Goal: Task Accomplishment & Management: Manage account settings

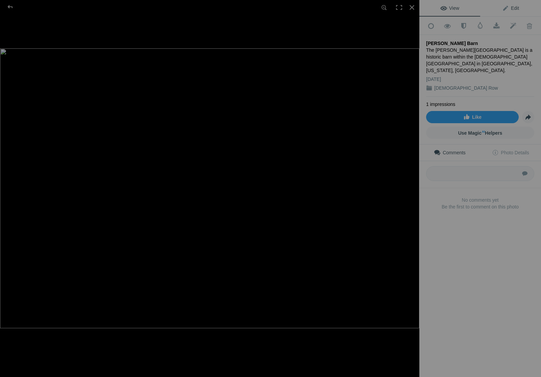
click at [515, 8] on span "Edit" at bounding box center [511, 7] width 17 height 5
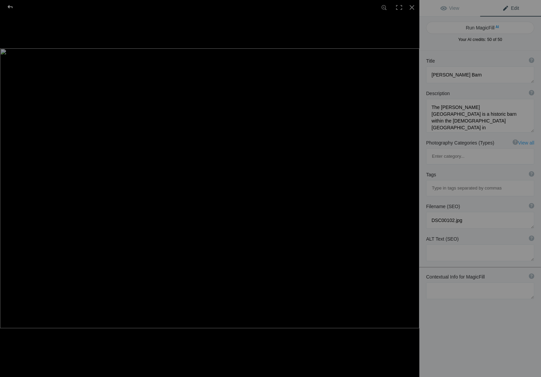
click at [10, 5] on div at bounding box center [10, 7] width 24 height 14
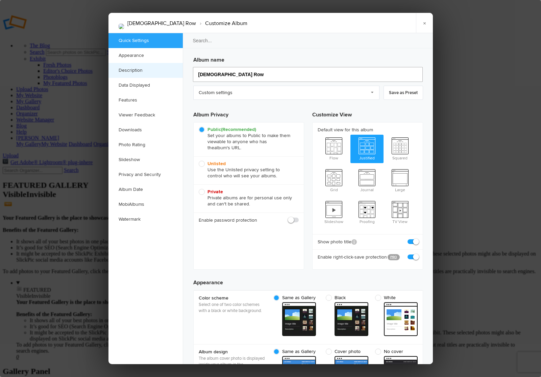
drag, startPoint x: 230, startPoint y: 74, endPoint x: 179, endPoint y: 74, distance: 50.4
click at [179, 74] on div "Quick Settings Appearance Description Data Displayed Features Viewer Feedback D…" at bounding box center [271, 198] width 325 height 331
type input "Home"
type input "Home Pag"
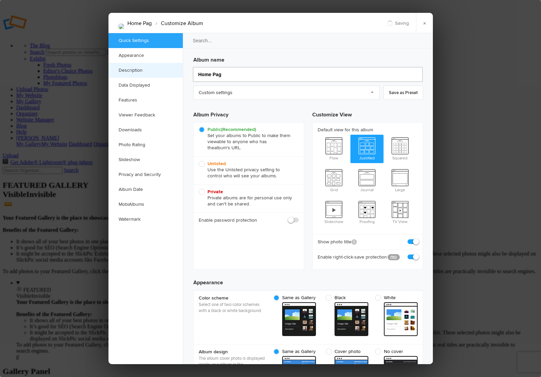
type input "Home P"
type input "Home Page"
click at [222, 231] on div "Public (Recommended) Set your albums to Public to make them viewable to anyone …" at bounding box center [248, 195] width 111 height 147
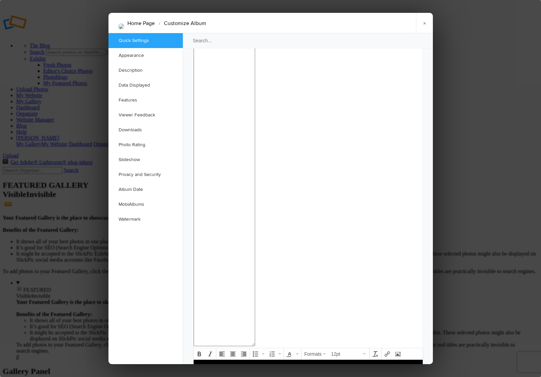
scroll to position [579, 0]
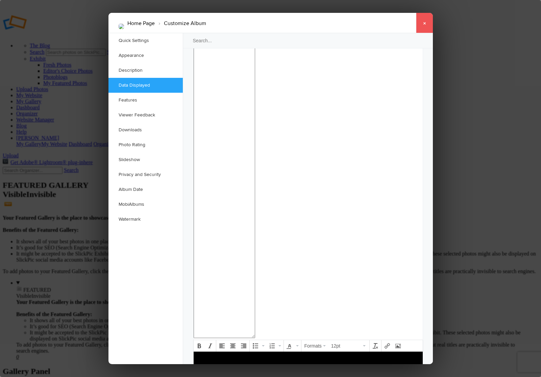
click at [425, 23] on link "×" at bounding box center [424, 23] width 17 height 20
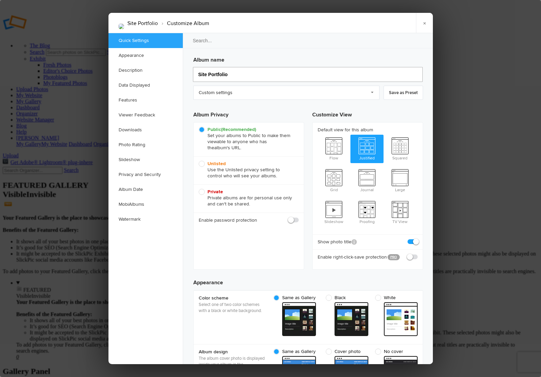
drag, startPoint x: 234, startPoint y: 75, endPoint x: 191, endPoint y: 75, distance: 43.0
type input "Mo"
type input "Mormon"
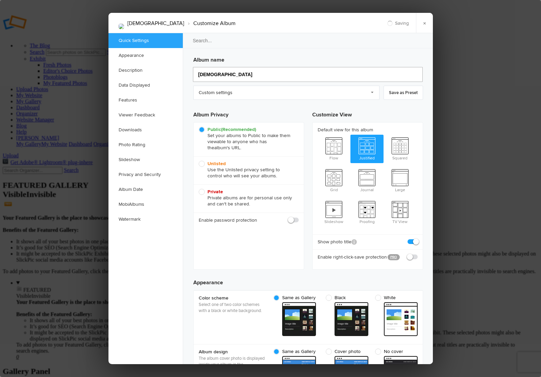
type input "Mormon"
type input "Mormon Bar"
type input "Mormon Ba"
type input "Mormon Barns"
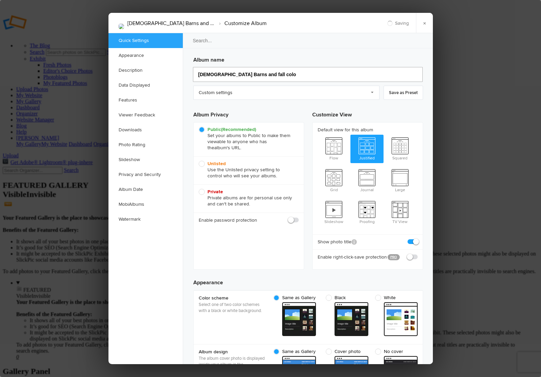
type input "Mormon Barns and fall color"
click at [239, 74] on input "Mormon Barns and fall color" at bounding box center [308, 74] width 230 height 15
type input "Mormon Barns and Fall color"
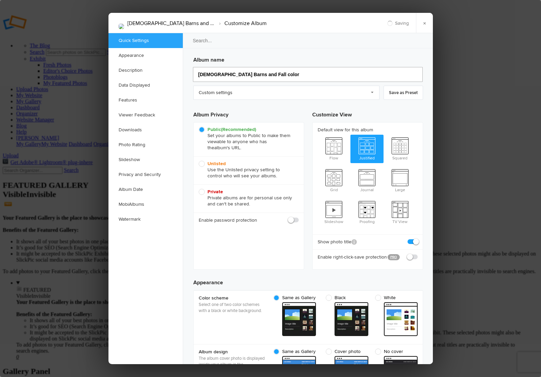
click at [249, 74] on input "Mormon Barns and Fall color" at bounding box center [308, 74] width 230 height 15
type input "[DEMOGRAPHIC_DATA] Barns and Fall Color"
click at [275, 73] on input "[DEMOGRAPHIC_DATA] Barns and Fall Color" at bounding box center [308, 74] width 230 height 15
type input "[DEMOGRAPHIC_DATA] Barns and Fall Color"
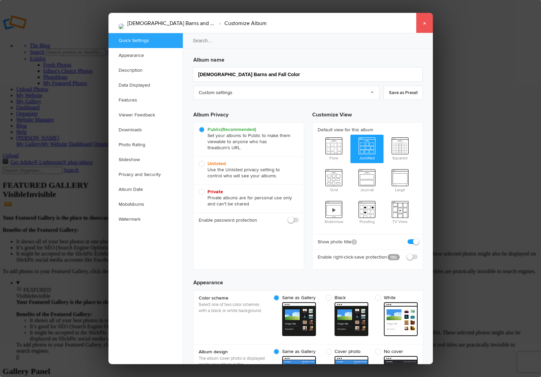
click at [424, 23] on link "×" at bounding box center [424, 23] width 17 height 20
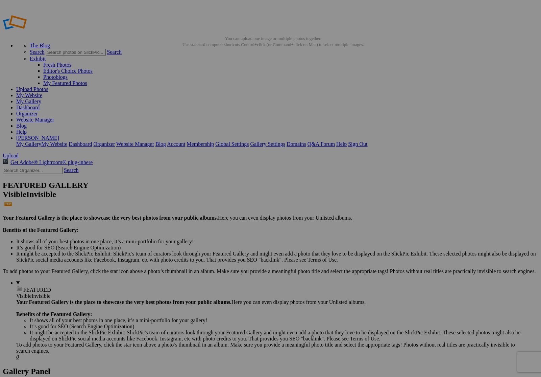
click at [54, 117] on link "Website Manager" at bounding box center [35, 120] width 38 height 6
type input "Lifestyle & Family"
click at [210, 222] on span "Create" at bounding box center [203, 225] width 14 height 6
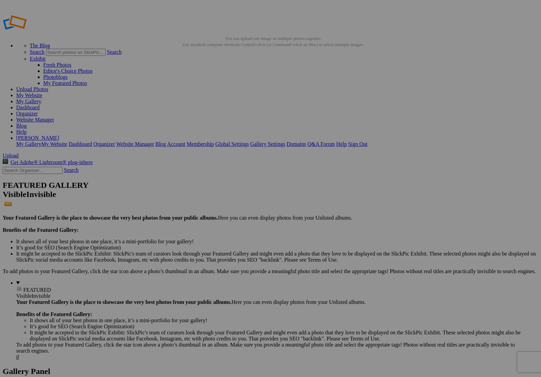
click at [54, 117] on link "Website Manager" at bounding box center [35, 120] width 38 height 6
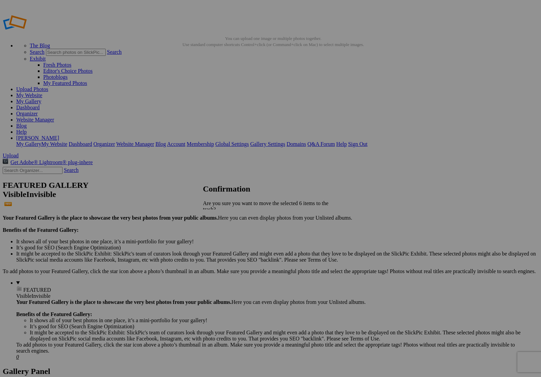
click at [226, 236] on link "Yes" at bounding box center [222, 239] width 8 height 6
drag, startPoint x: 362, startPoint y: 185, endPoint x: 166, endPoint y: 88, distance: 218.7
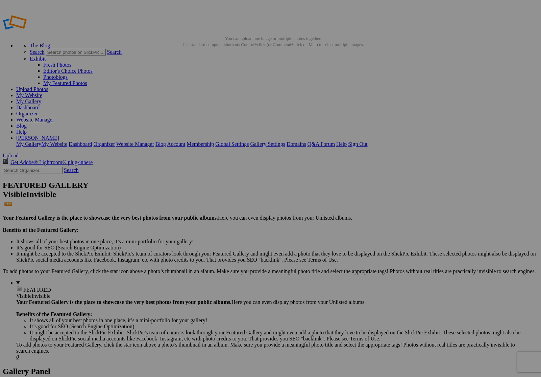
drag, startPoint x: 428, startPoint y: 189, endPoint x: 224, endPoint y: 85, distance: 228.7
drag, startPoint x: 495, startPoint y: 183, endPoint x: 284, endPoint y: 86, distance: 232.0
drag, startPoint x: 356, startPoint y: 91, endPoint x: 416, endPoint y: 265, distance: 184.6
drag, startPoint x: 372, startPoint y: 101, endPoint x: 451, endPoint y: 280, distance: 196.1
drag, startPoint x: 178, startPoint y: 181, endPoint x: 164, endPoint y: 265, distance: 86.0
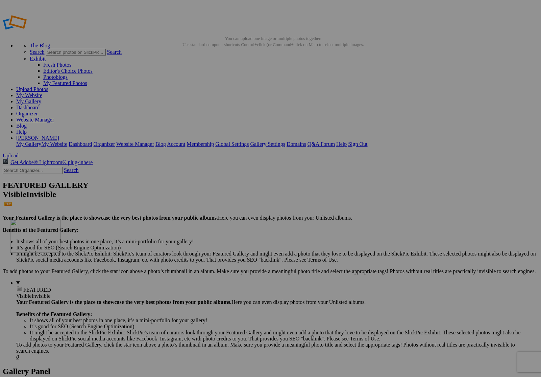
drag, startPoint x: 366, startPoint y: 265, endPoint x: 100, endPoint y: 266, distance: 265.5
drag, startPoint x: 370, startPoint y: 264, endPoint x: 137, endPoint y: 259, distance: 233.1
drag, startPoint x: 358, startPoint y: 262, endPoint x: 223, endPoint y: 258, distance: 136.0
drag, startPoint x: 301, startPoint y: 188, endPoint x: 396, endPoint y: 250, distance: 113.0
drag, startPoint x: 249, startPoint y: 177, endPoint x: 405, endPoint y: 240, distance: 169.2
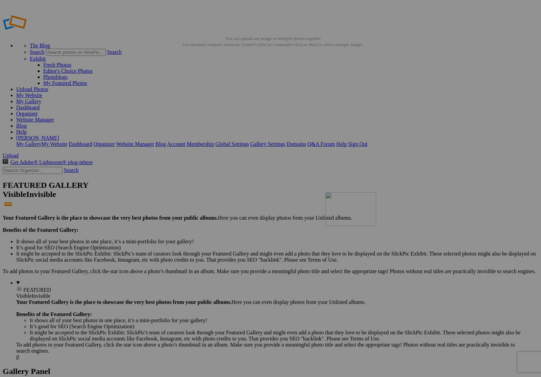
drag, startPoint x: 248, startPoint y: 184, endPoint x: 422, endPoint y: 247, distance: 184.5
drag, startPoint x: 308, startPoint y: 188, endPoint x: 338, endPoint y: 257, distance: 75.0
drag, startPoint x: 310, startPoint y: 186, endPoint x: 410, endPoint y: 255, distance: 121.6
drag, startPoint x: 317, startPoint y: 188, endPoint x: 430, endPoint y: 271, distance: 140.4
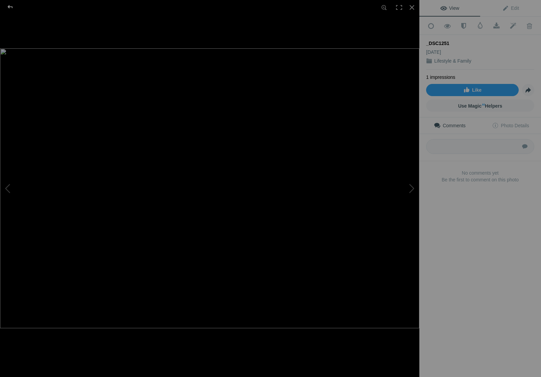
click at [12, 7] on div at bounding box center [10, 7] width 24 height 14
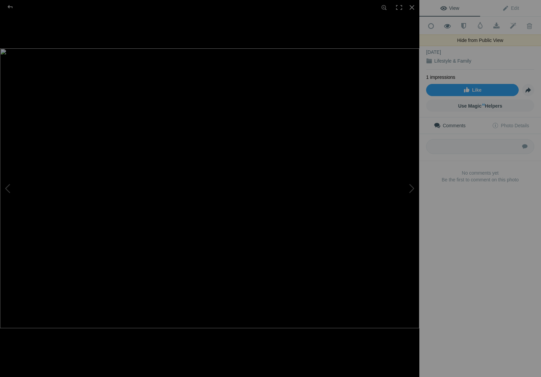
click at [447, 25] on span at bounding box center [448, 26] width 17 height 7
click at [12, 7] on div at bounding box center [10, 7] width 24 height 14
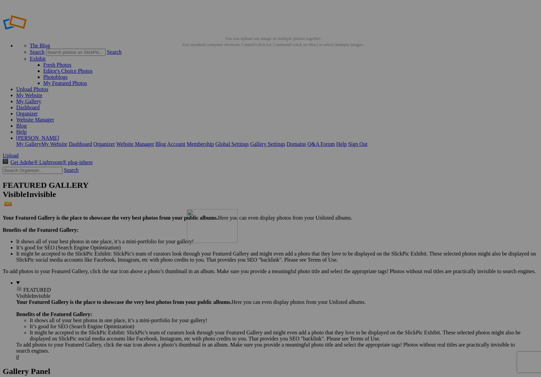
drag, startPoint x: 304, startPoint y: 189, endPoint x: 284, endPoint y: 257, distance: 70.5
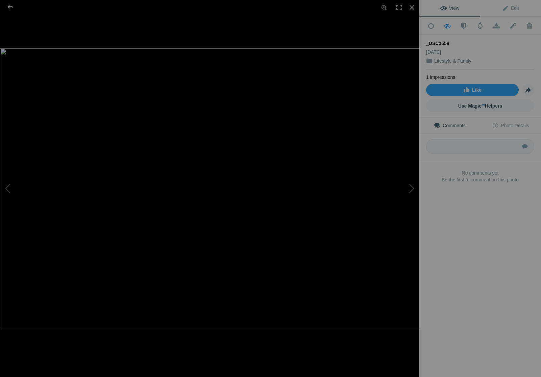
click at [9, 7] on div at bounding box center [10, 7] width 24 height 14
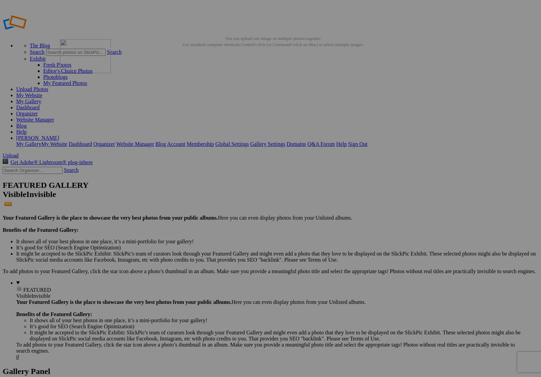
drag, startPoint x: 373, startPoint y: 269, endPoint x: 158, endPoint y: 88, distance: 281.0
click at [54, 117] on link "Website Manager" at bounding box center [35, 120] width 38 height 6
type input "Portfolio index"
click at [210, 222] on span "Create" at bounding box center [203, 225] width 14 height 6
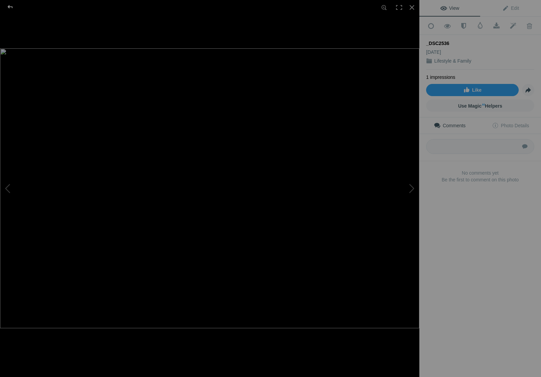
click at [10, 5] on div at bounding box center [10, 7] width 24 height 14
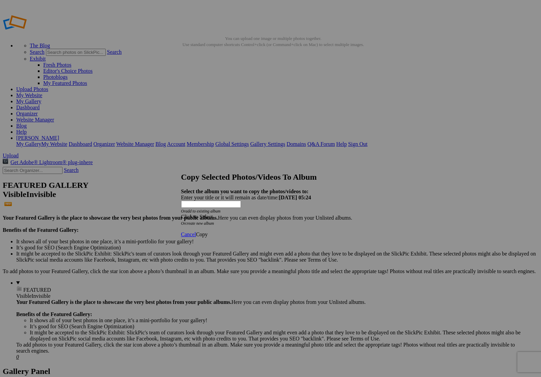
click at [181, 214] on span at bounding box center [181, 217] width 0 height 6
click at [242, 211] on link "Portfolio index" at bounding box center [226, 209] width 32 height 6
click at [208, 231] on span "Copy" at bounding box center [202, 234] width 12 height 6
click at [203, 213] on span "Ok" at bounding box center [199, 210] width 7 height 6
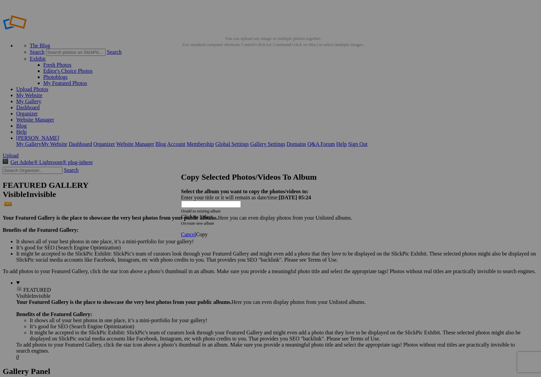
click at [181, 214] on span at bounding box center [181, 217] width 0 height 6
click at [242, 211] on link "Portfolio index" at bounding box center [226, 209] width 32 height 6
click at [208, 231] on span "Copy" at bounding box center [202, 234] width 12 height 6
click at [203, 213] on span "Ok" at bounding box center [199, 210] width 7 height 6
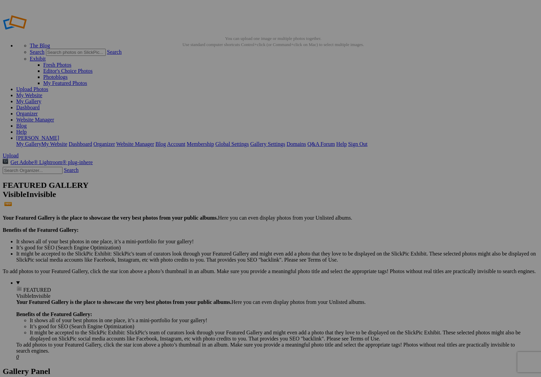
click at [42, 92] on link "My Website" at bounding box center [29, 95] width 26 height 6
click at [54, 117] on link "Website Manager" at bounding box center [35, 120] width 38 height 6
